Goal: Navigation & Orientation: Find specific page/section

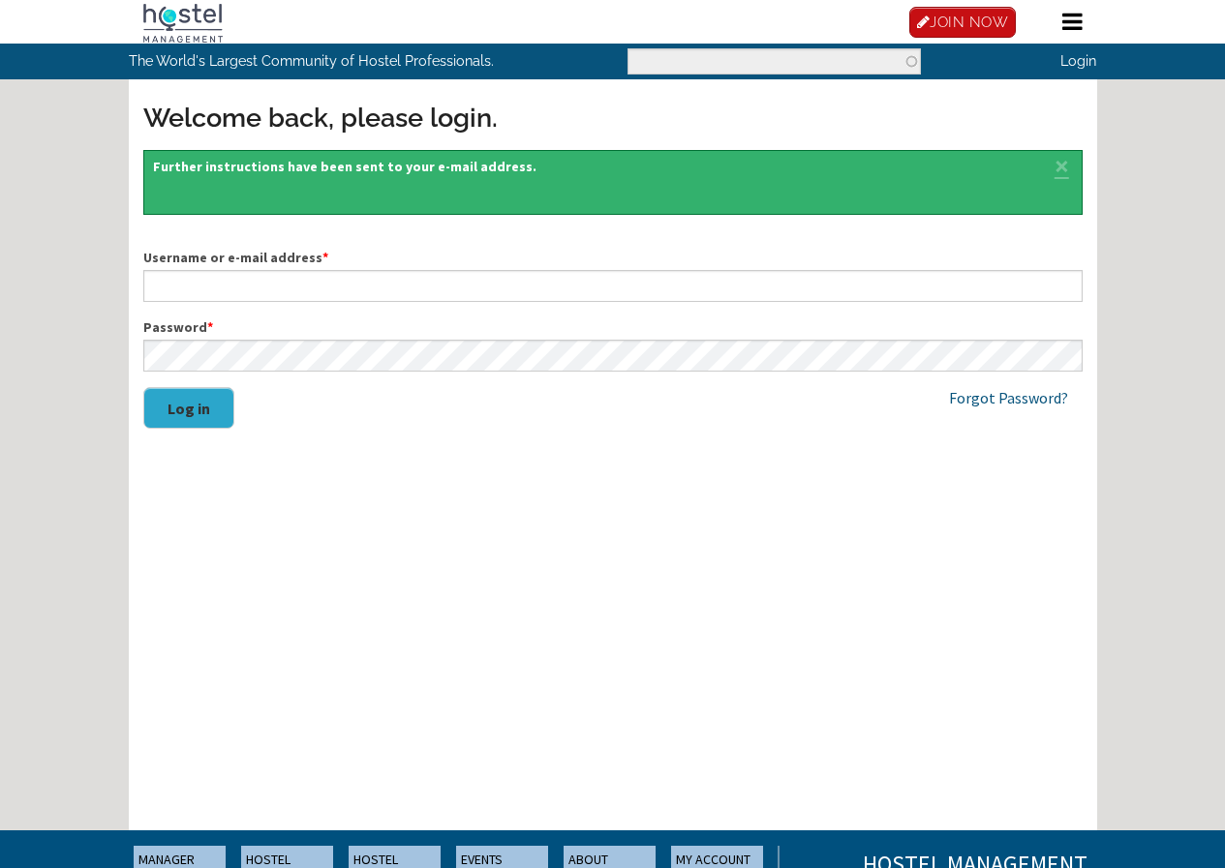
click at [0, 0] on img at bounding box center [0, 0] width 0 height 0
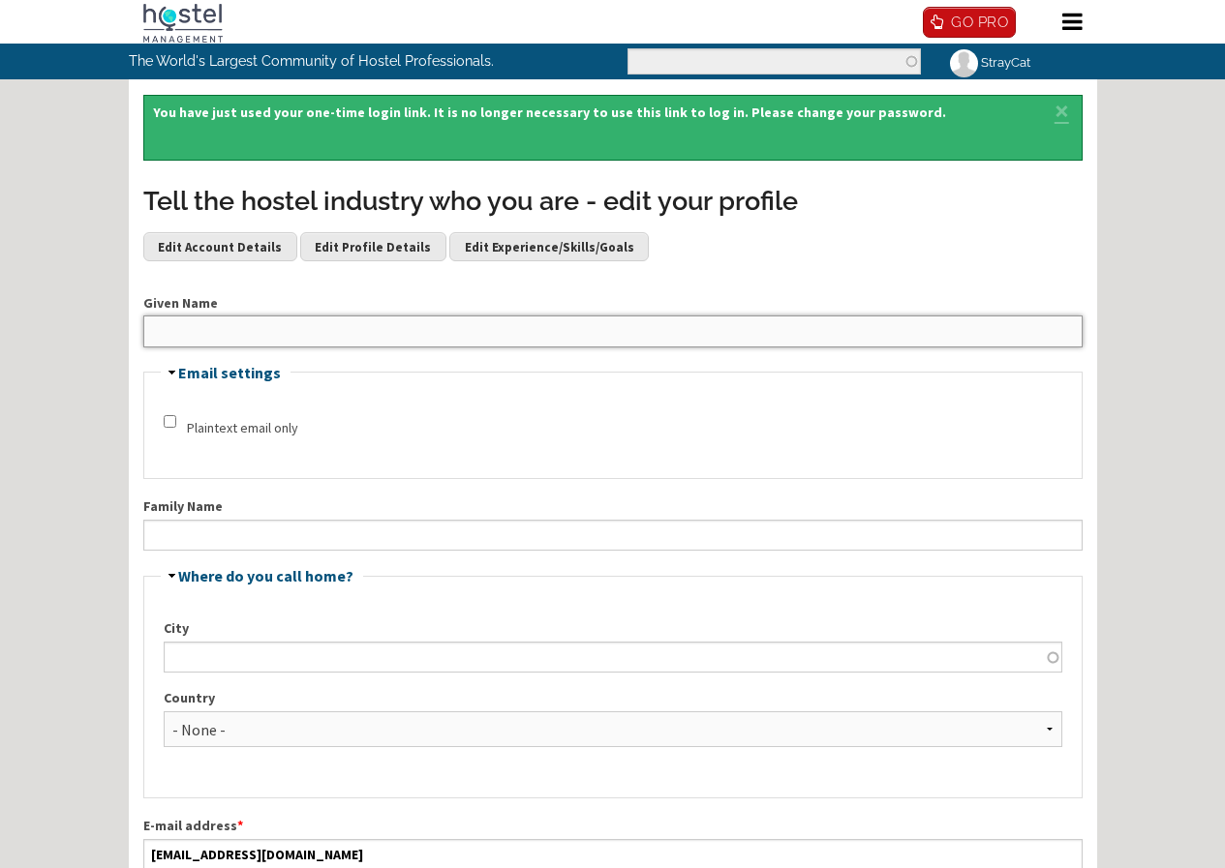
click at [371, 347] on input "Given Name" at bounding box center [612, 331] width 939 height 31
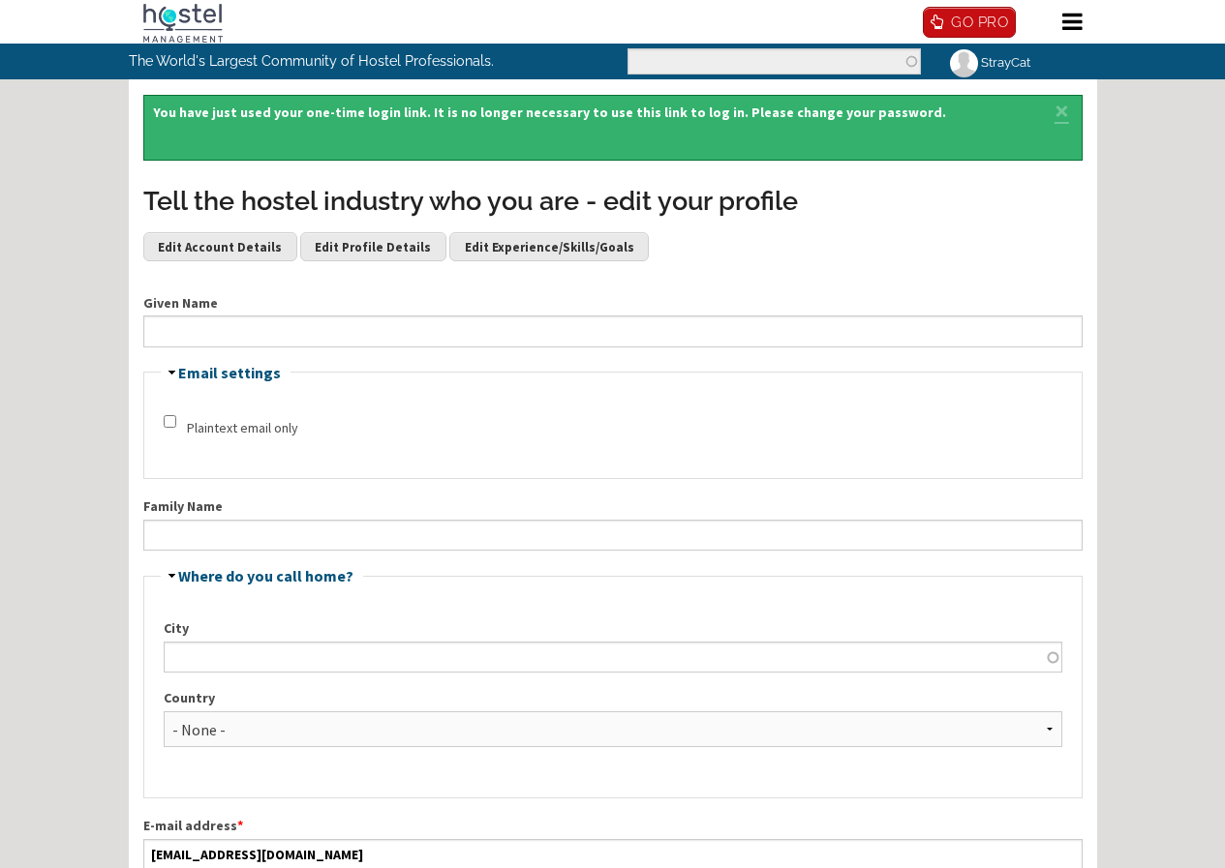
click at [0, 0] on link "Home" at bounding box center [0, 0] width 0 height 0
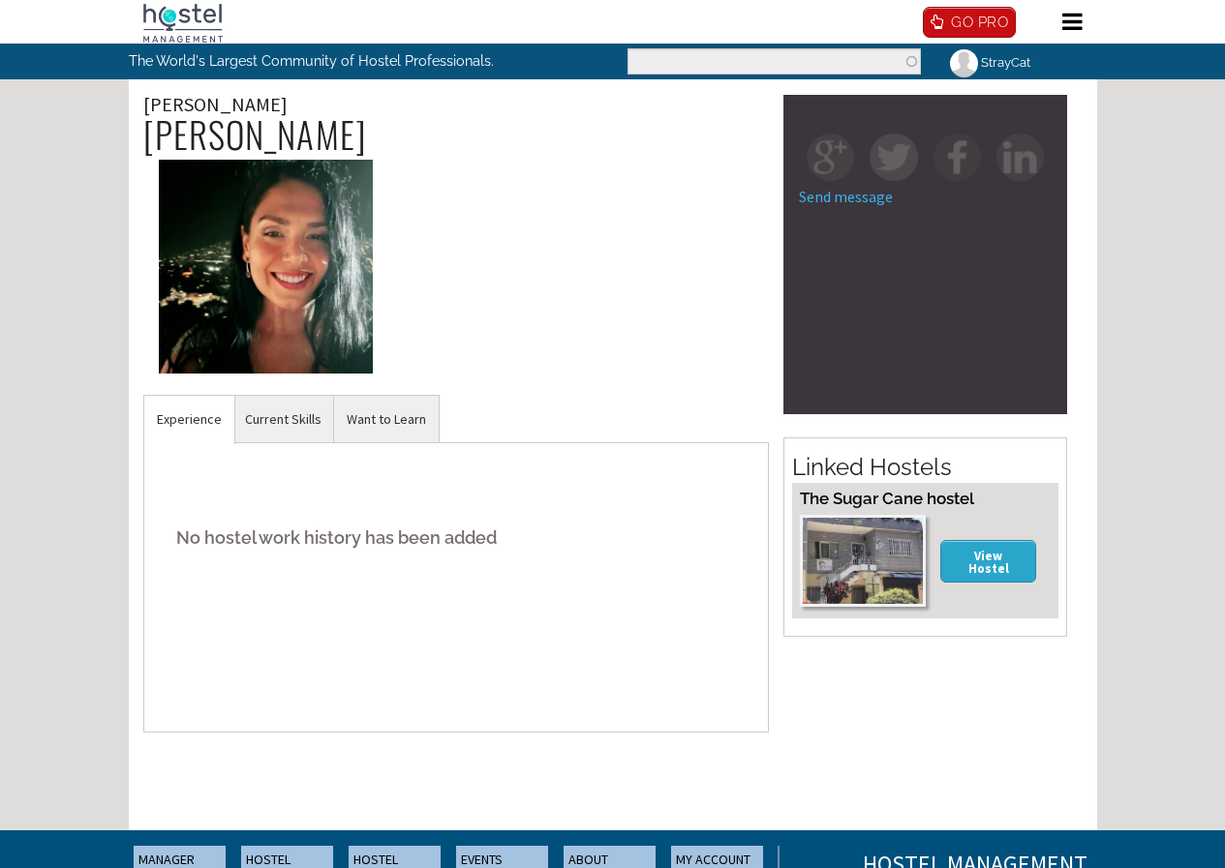
click at [328, 322] on img at bounding box center [266, 267] width 214 height 214
